Goal: Information Seeking & Learning: Learn about a topic

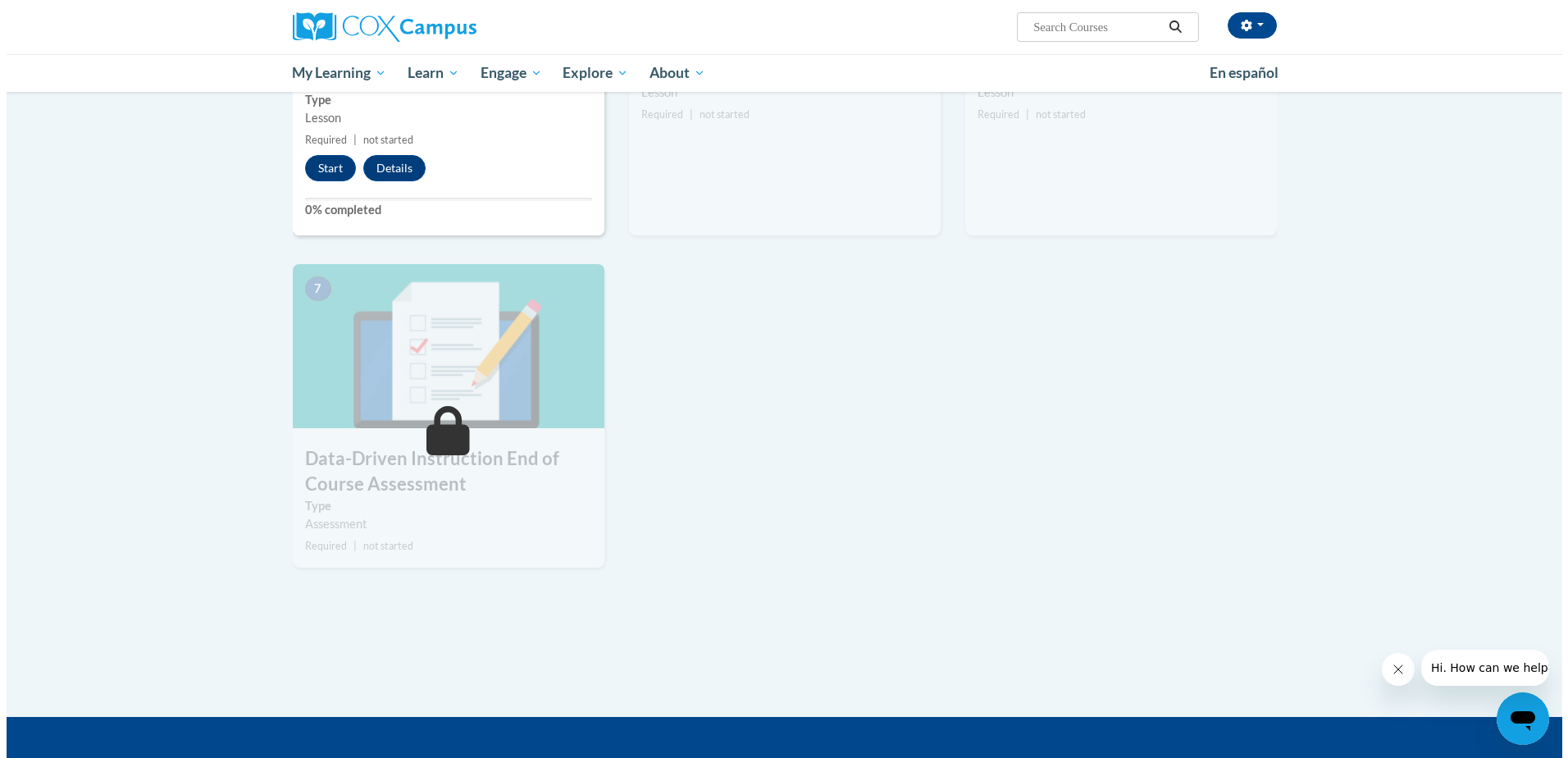
scroll to position [903, 0]
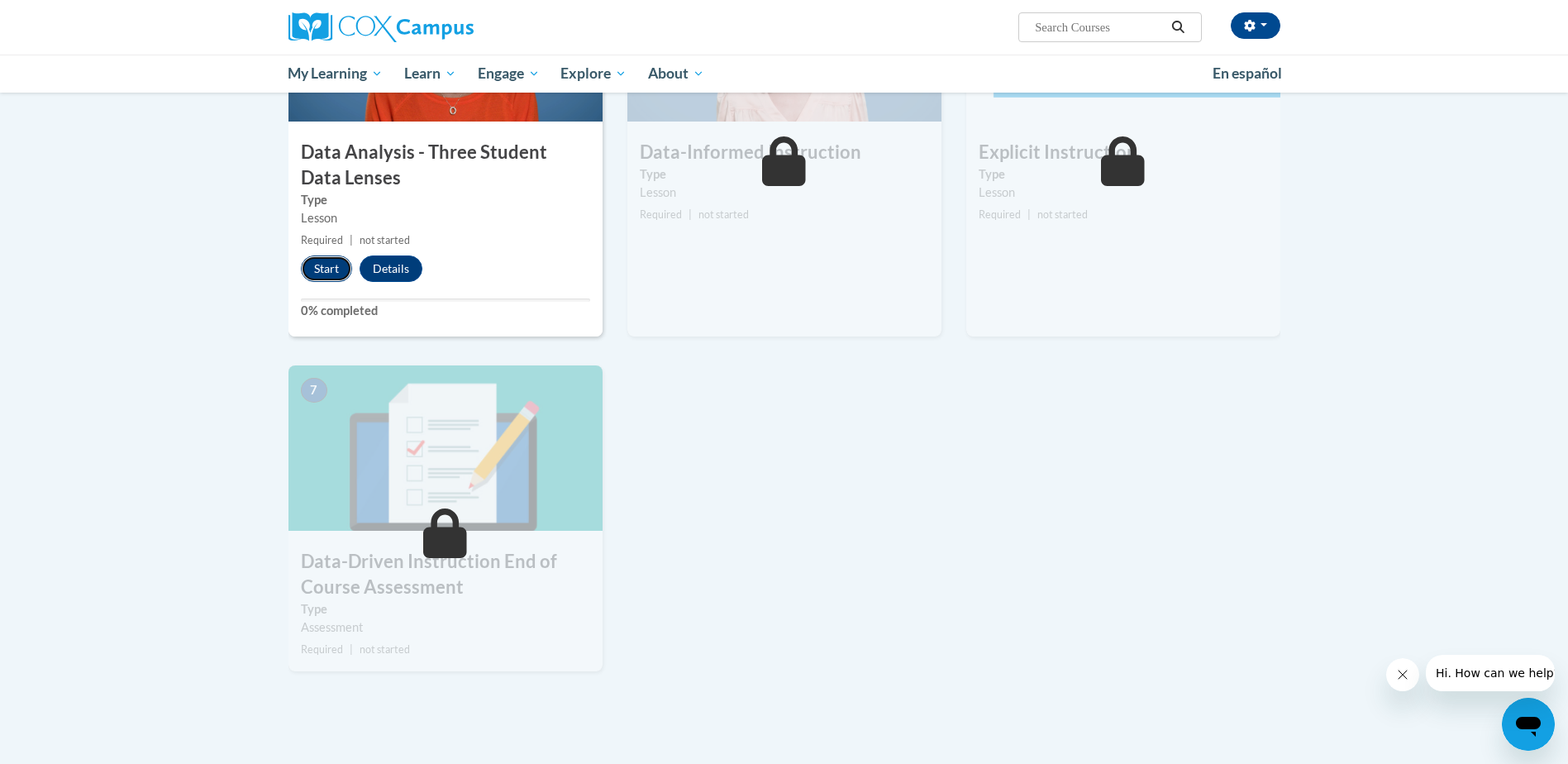
click at [323, 261] on button "Start" at bounding box center [326, 269] width 51 height 26
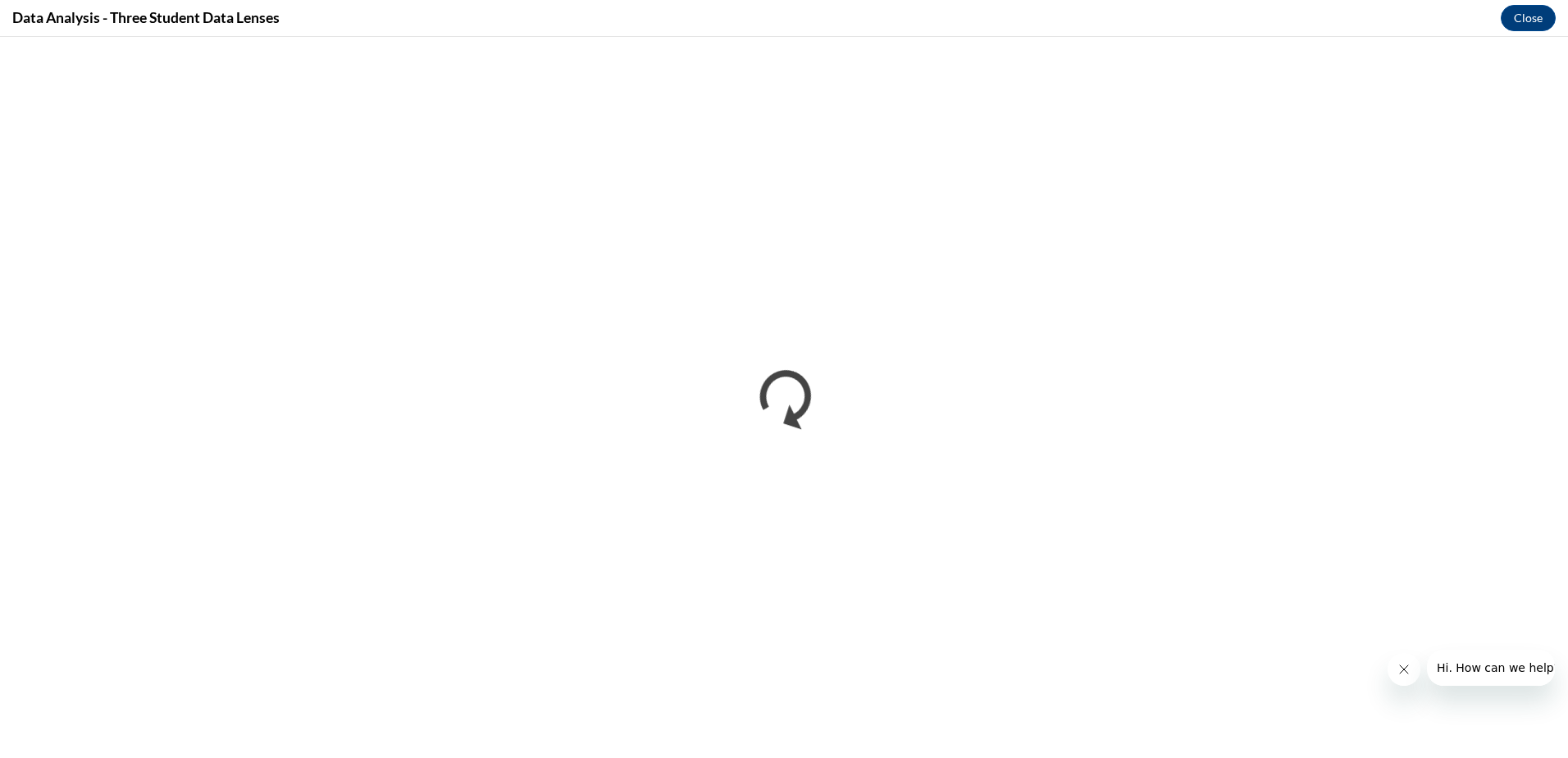
scroll to position [0, 0]
